Goal: Transaction & Acquisition: Purchase product/service

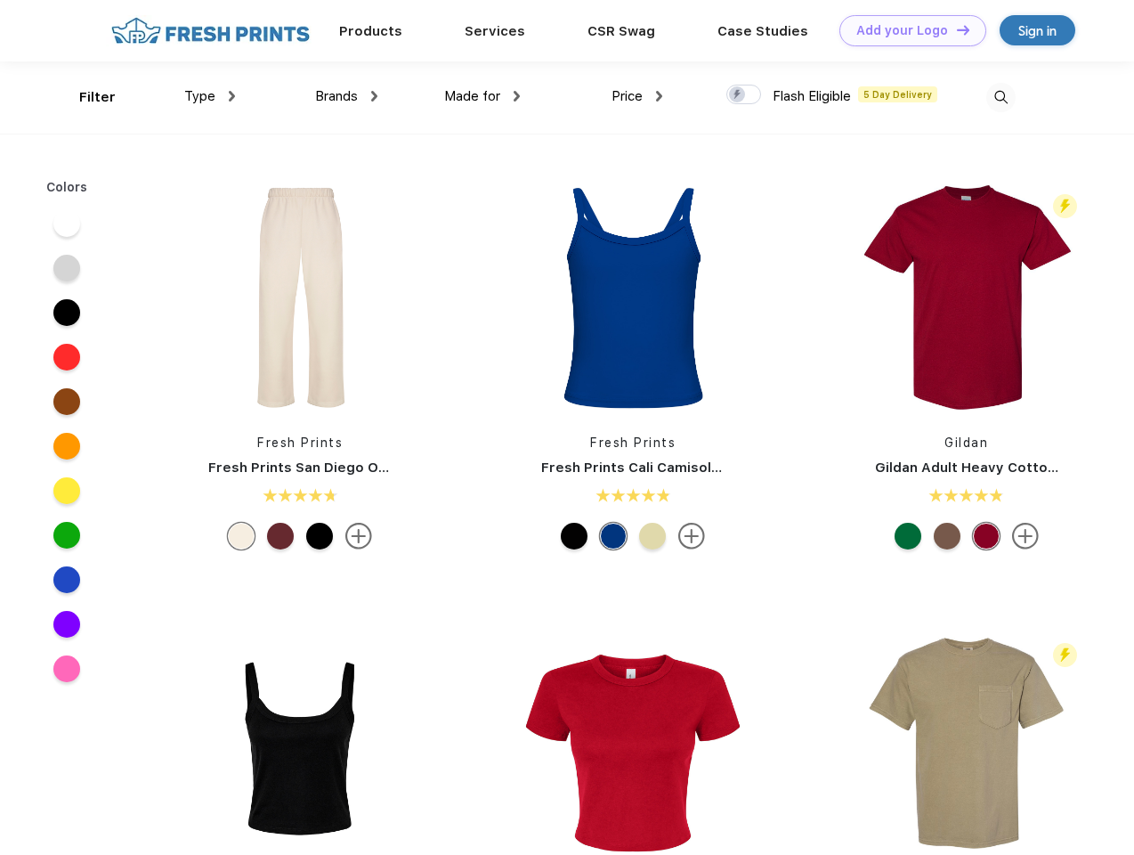
scroll to position [1, 0]
click at [906, 30] on link "Add your Logo Design Tool" at bounding box center [913, 30] width 147 height 31
click at [0, 0] on div "Design Tool" at bounding box center [0, 0] width 0 height 0
click at [955, 29] on link "Add your Logo Design Tool" at bounding box center [913, 30] width 147 height 31
click at [85, 97] on div "Filter" at bounding box center [97, 97] width 37 height 20
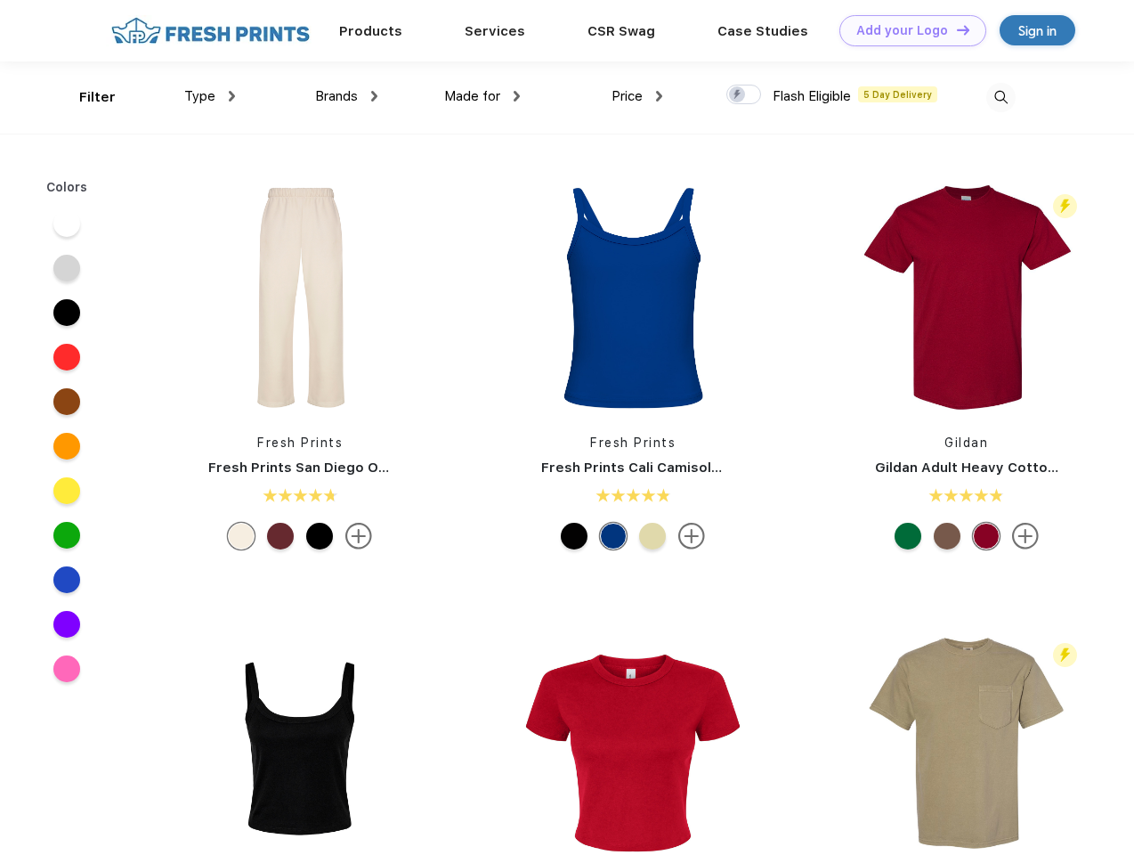
click at [210, 96] on span "Type" at bounding box center [199, 96] width 31 height 16
click at [346, 96] on span "Brands" at bounding box center [336, 96] width 43 height 16
click at [483, 96] on span "Made for" at bounding box center [472, 96] width 56 height 16
click at [637, 96] on span "Price" at bounding box center [627, 96] width 31 height 16
click at [744, 95] on div at bounding box center [743, 95] width 35 height 20
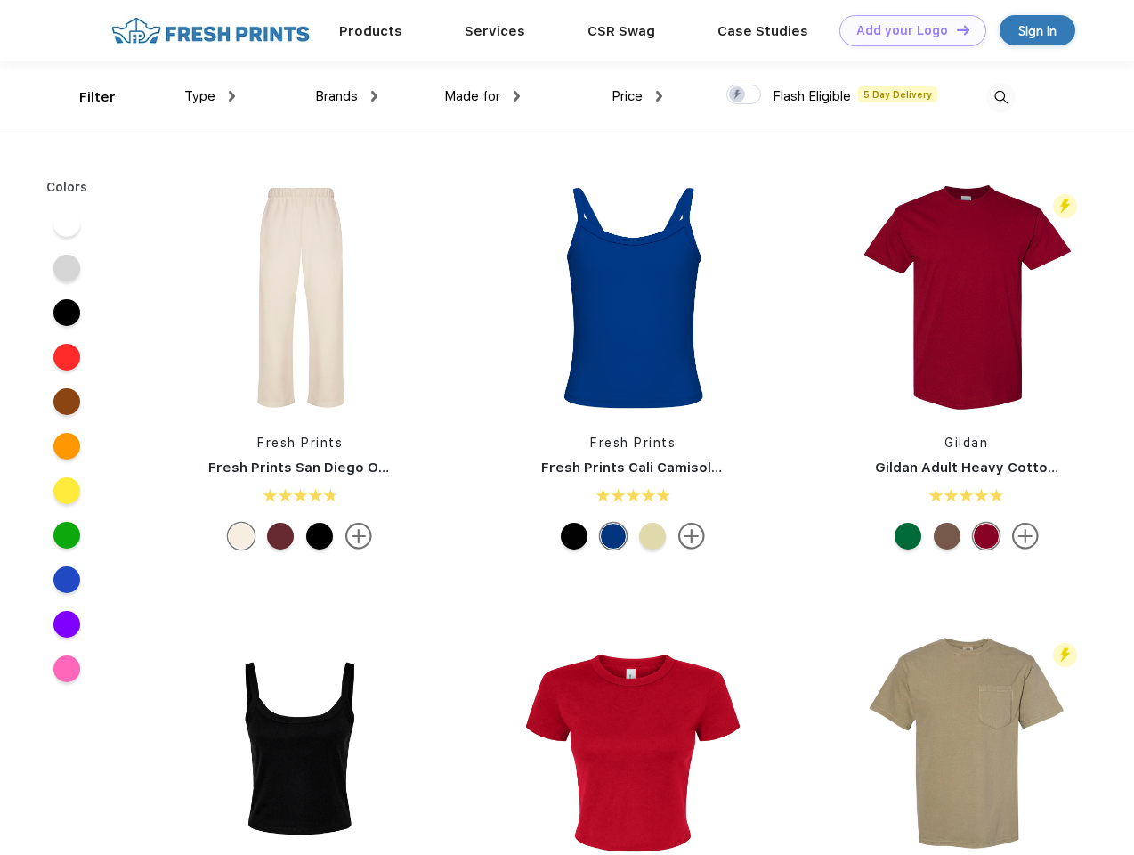
click at [738, 95] on input "checkbox" at bounding box center [732, 90] width 12 height 12
click at [1001, 97] on img at bounding box center [1000, 97] width 29 height 29
